Goal: Information Seeking & Learning: Learn about a topic

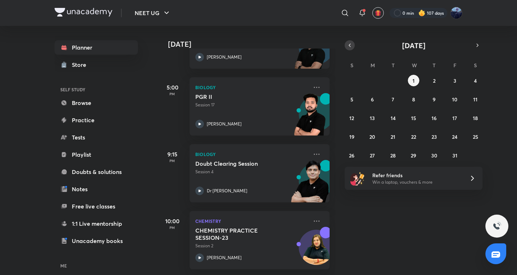
click at [351, 43] on icon "button" at bounding box center [350, 45] width 6 height 6
click at [390, 154] on abbr "30" at bounding box center [393, 155] width 6 height 7
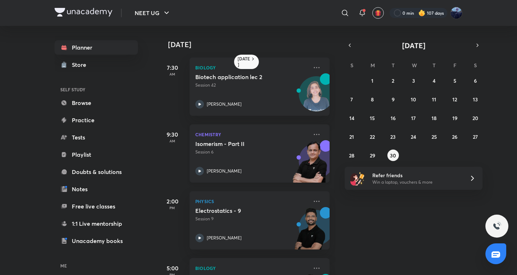
click at [224, 159] on div "Isomerism - Part II Session 6 [PERSON_NAME]" at bounding box center [251, 157] width 113 height 35
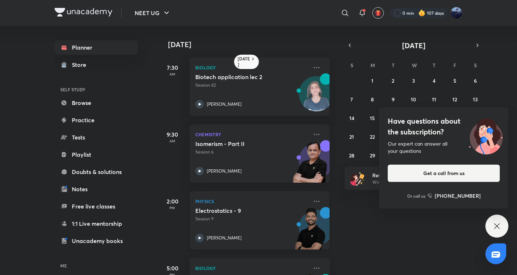
click at [239, 218] on p "Session 9" at bounding box center [251, 218] width 113 height 6
